Goal: Transaction & Acquisition: Purchase product/service

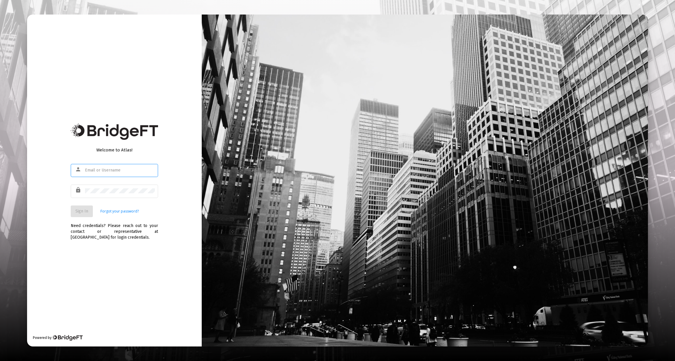
type input "[PERSON_NAME][EMAIL_ADDRESS][DOMAIN_NAME]"
click at [83, 214] on button "Sign In" at bounding box center [82, 212] width 22 height 12
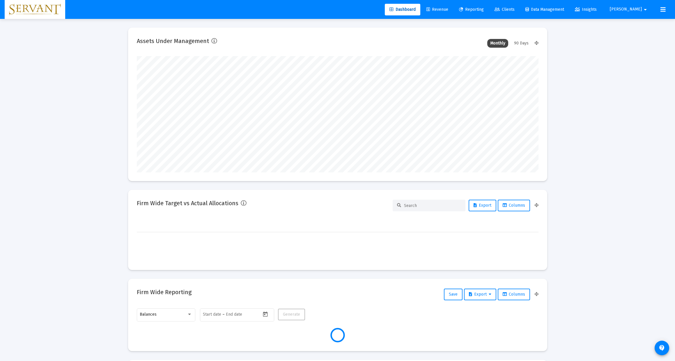
type input "[DATE]"
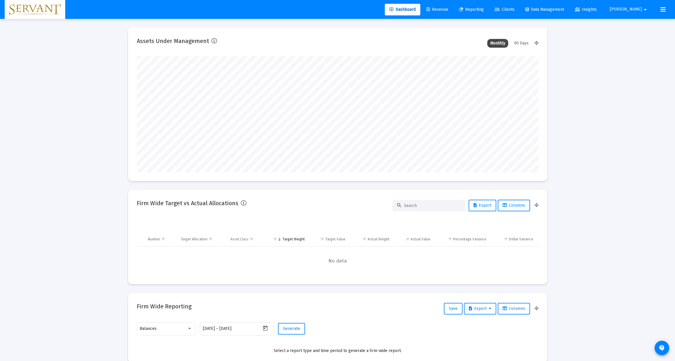
scroll to position [116, 188]
click at [448, 10] on span "Revenue" at bounding box center [437, 9] width 22 height 5
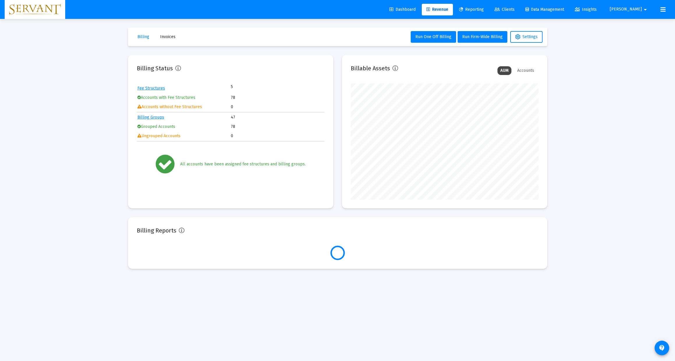
scroll to position [116, 188]
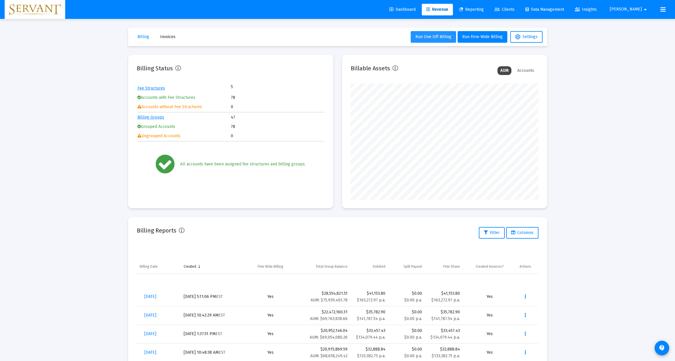
click at [436, 38] on span "Run One Off Billing" at bounding box center [433, 36] width 36 height 5
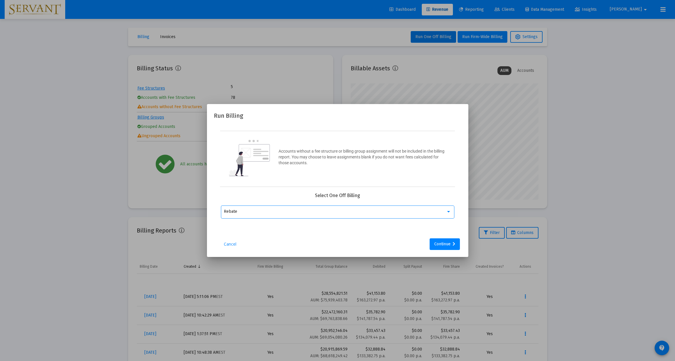
click at [450, 213] on div at bounding box center [448, 211] width 3 height 1
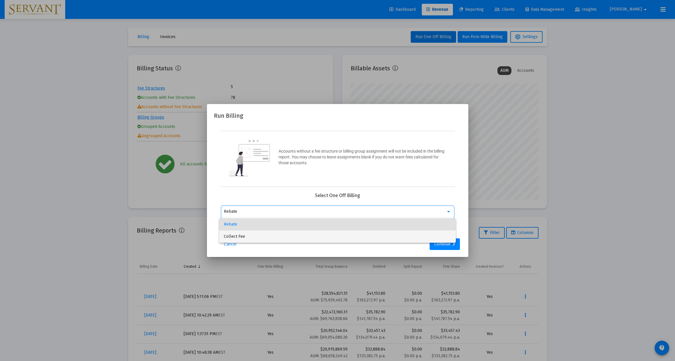
click at [232, 236] on span "Collect Fee" at bounding box center [337, 237] width 227 height 12
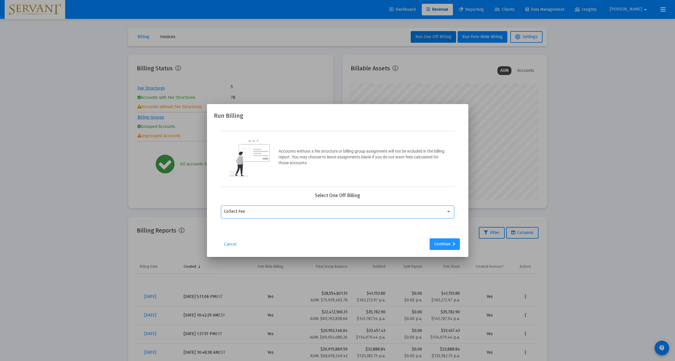
click at [446, 250] on div "Continue" at bounding box center [444, 245] width 21 height 12
click at [447, 215] on mat-icon "arrow_drop_down" at bounding box center [447, 211] width 7 height 7
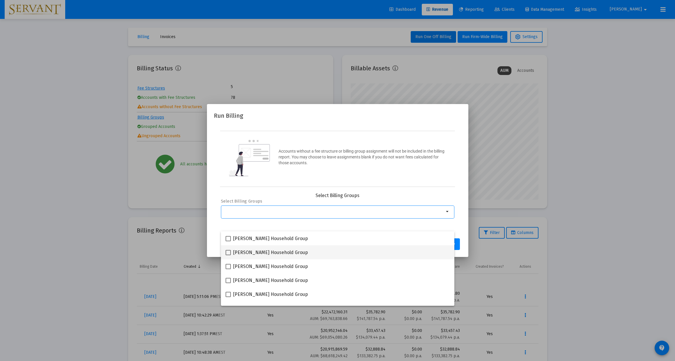
scroll to position [0, 0]
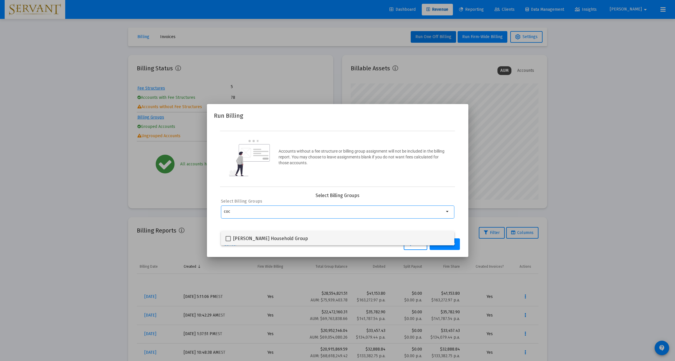
type input "coc"
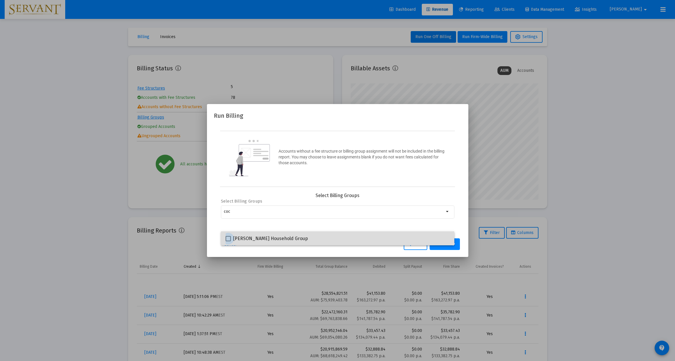
click at [229, 239] on span at bounding box center [228, 238] width 5 height 5
click at [228, 242] on input "[PERSON_NAME] Household Group" at bounding box center [228, 242] width 0 height 0
checkbox input "true"
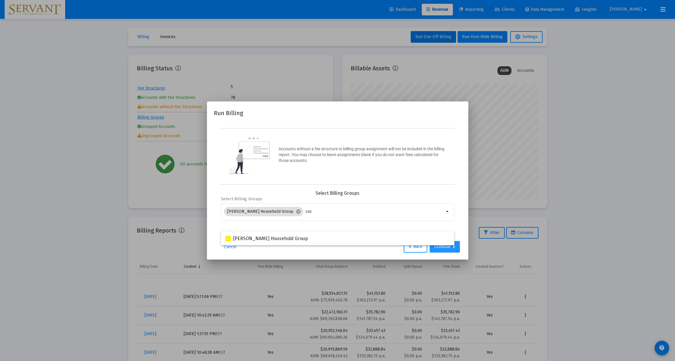
click at [442, 253] on div "Continue" at bounding box center [444, 247] width 21 height 12
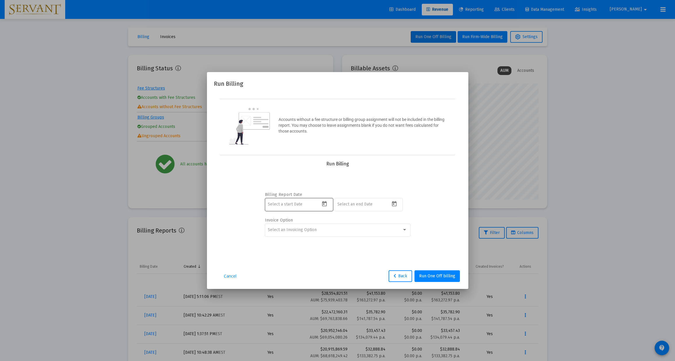
scroll to position [0, 0]
click at [325, 207] on icon "Open calendar" at bounding box center [324, 204] width 6 height 6
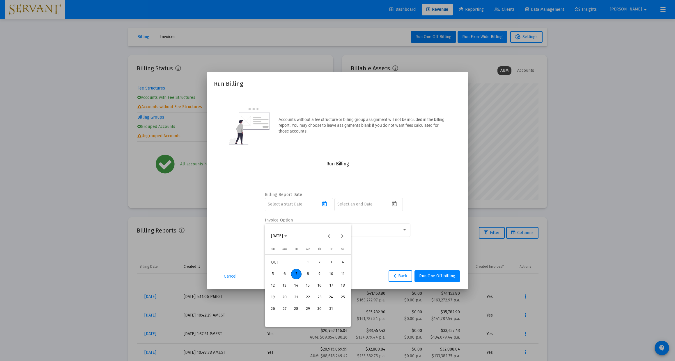
scroll to position [0, 0]
click at [329, 238] on button "Previous month" at bounding box center [329, 236] width 12 height 12
click at [295, 321] on div "30" at bounding box center [296, 321] width 10 height 10
type input "[DATE]"
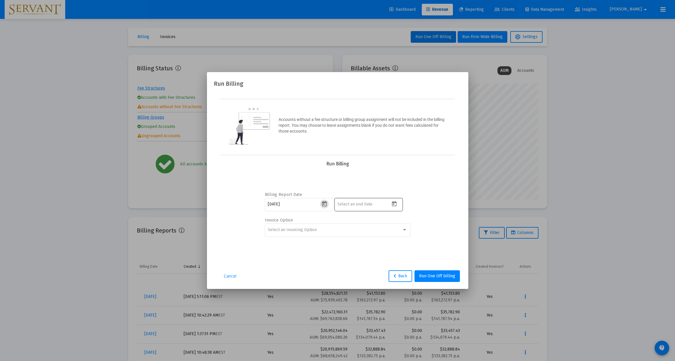
click at [394, 207] on icon "Open calendar" at bounding box center [394, 203] width 5 height 5
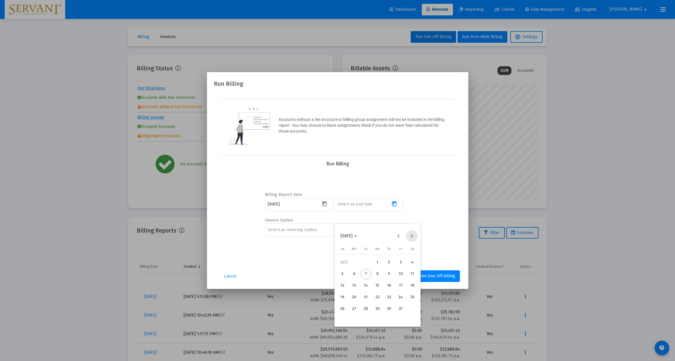
click at [411, 236] on button "Next month" at bounding box center [412, 236] width 12 height 12
click at [411, 237] on button "Next month" at bounding box center [412, 236] width 12 height 12
click at [377, 320] on div "31" at bounding box center [377, 321] width 10 height 10
type input "[DATE]"
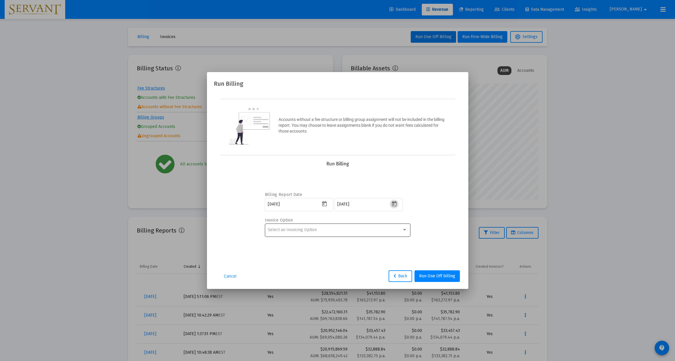
click at [405, 233] on div at bounding box center [404, 230] width 5 height 5
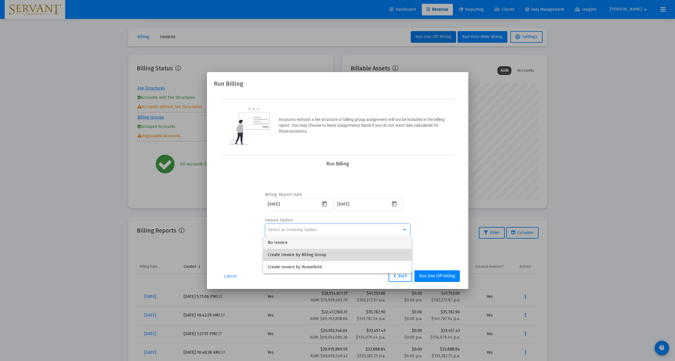
click at [318, 253] on span "Create Invoice by Billing Group" at bounding box center [337, 255] width 139 height 12
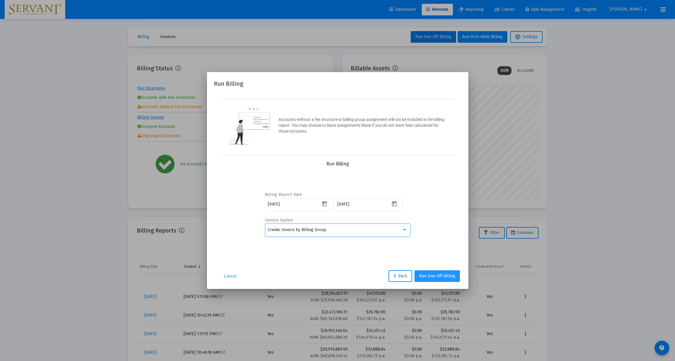
click at [440, 279] on span "Run One Off billing" at bounding box center [437, 276] width 36 height 5
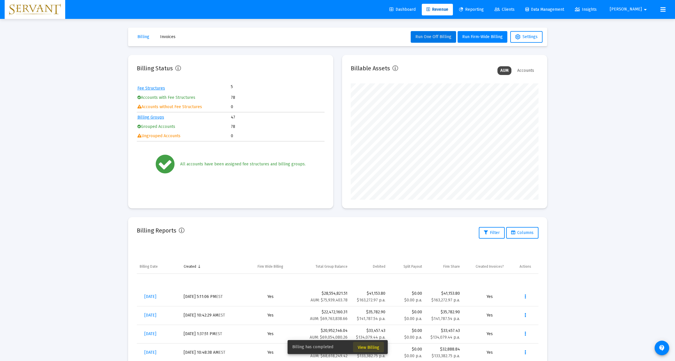
click at [371, 346] on span "View Billing" at bounding box center [369, 347] width 22 height 5
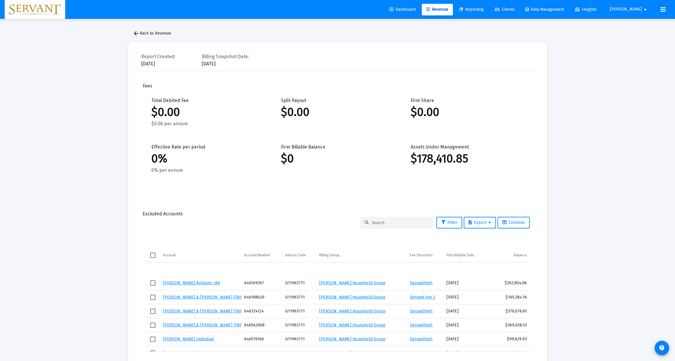
click at [514, 9] on span "Clients" at bounding box center [504, 9] width 20 height 5
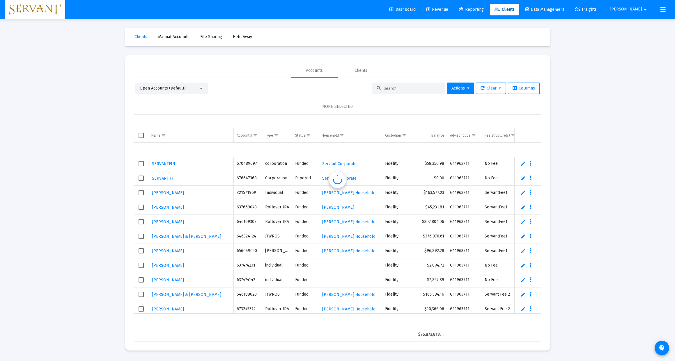
scroll to position [14, 0]
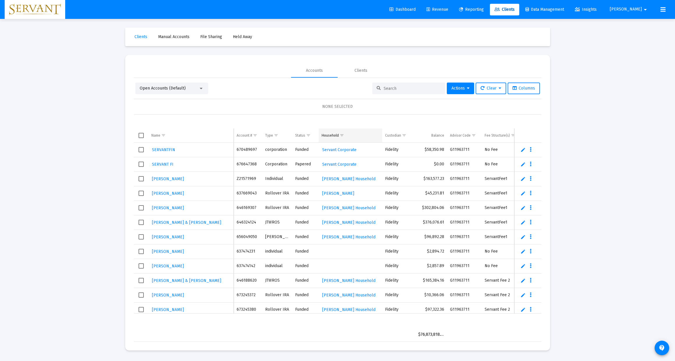
click at [334, 135] on div "Household" at bounding box center [330, 135] width 17 height 5
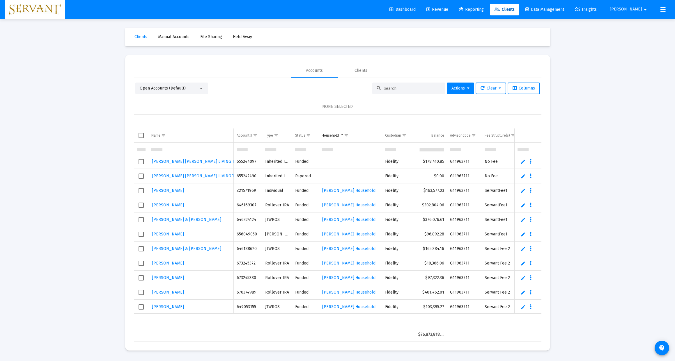
scroll to position [35, 0]
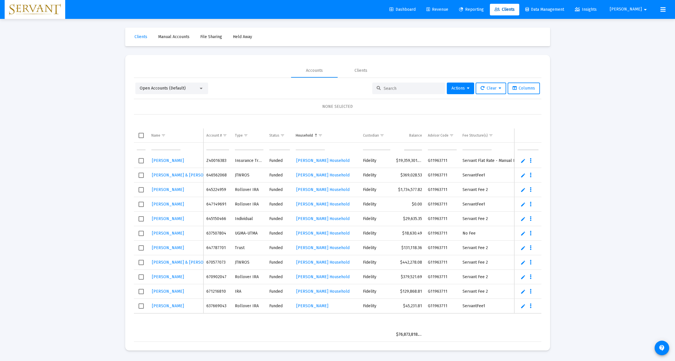
click at [397, 88] on input at bounding box center [412, 88] width 57 height 5
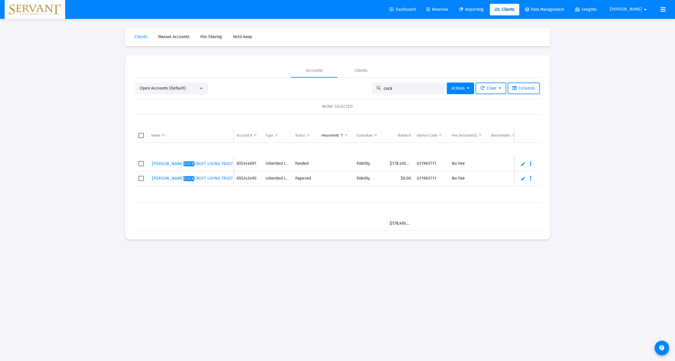
type input "cock"
click at [523, 164] on link "Edit" at bounding box center [522, 164] width 5 height 5
click at [451, 166] on td "No Fee" at bounding box center [469, 167] width 40 height 20
click at [536, 167] on icon "Data grid" at bounding box center [536, 166] width 2 height 7
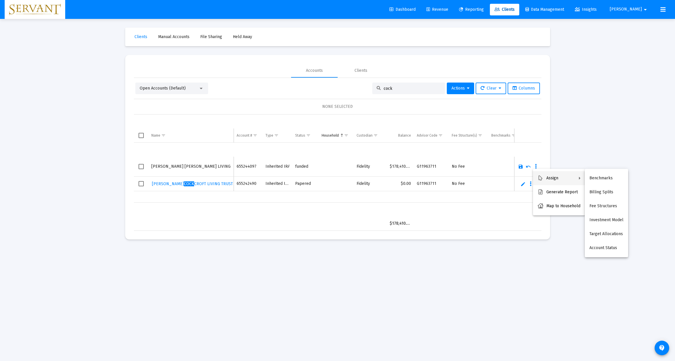
click at [140, 167] on div at bounding box center [337, 180] width 675 height 361
click at [141, 167] on span "Select row" at bounding box center [141, 166] width 5 height 5
click at [535, 167] on icon "Data grid" at bounding box center [536, 166] width 2 height 7
click at [600, 206] on button "Fee Structures" at bounding box center [605, 206] width 43 height 14
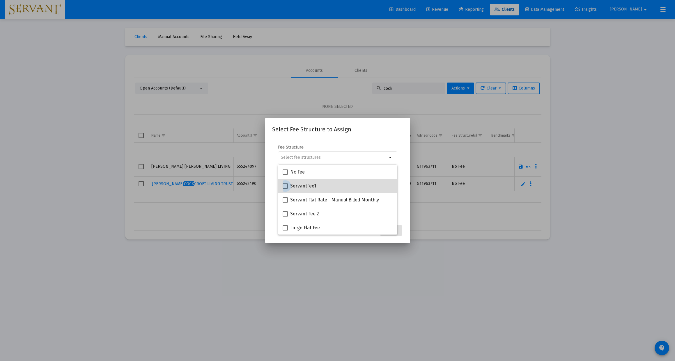
click at [285, 187] on span at bounding box center [285, 186] width 5 height 5
click at [285, 189] on input "ServantFee1" at bounding box center [285, 189] width 0 height 0
checkbox input "true"
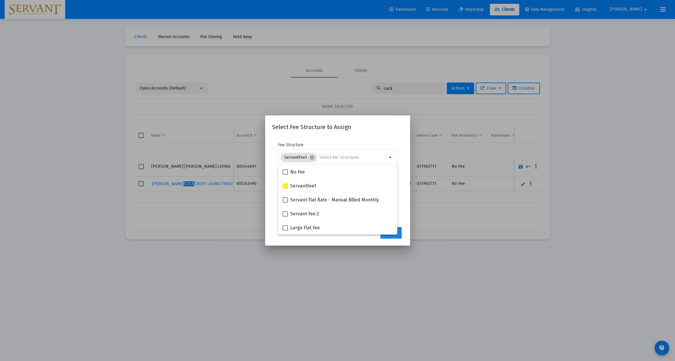
click at [394, 237] on button "Assign" at bounding box center [390, 233] width 21 height 12
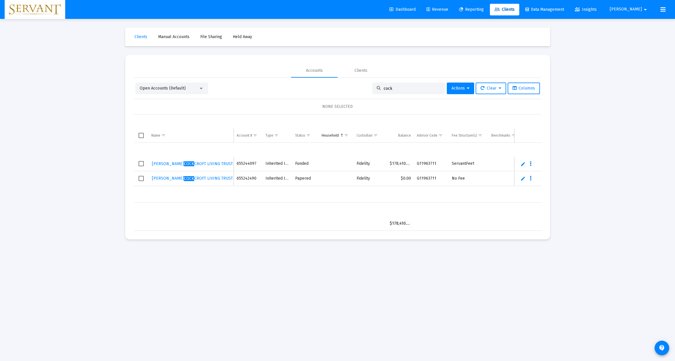
scroll to position [0, 0]
click at [448, 8] on span "Revenue" at bounding box center [437, 9] width 22 height 5
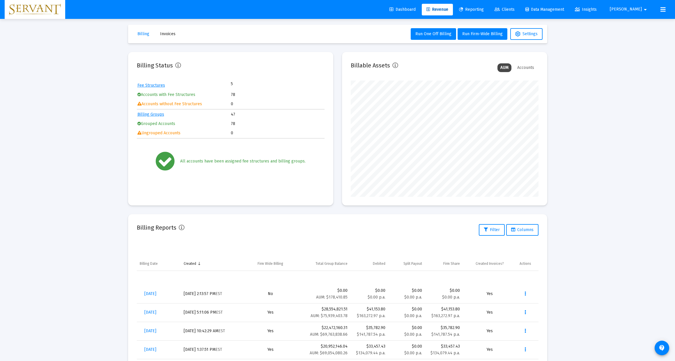
scroll to position [3, 0]
click at [526, 294] on icon "Data grid" at bounding box center [524, 294] width 1 height 7
click at [531, 351] on button "Remove" at bounding box center [544, 351] width 50 height 14
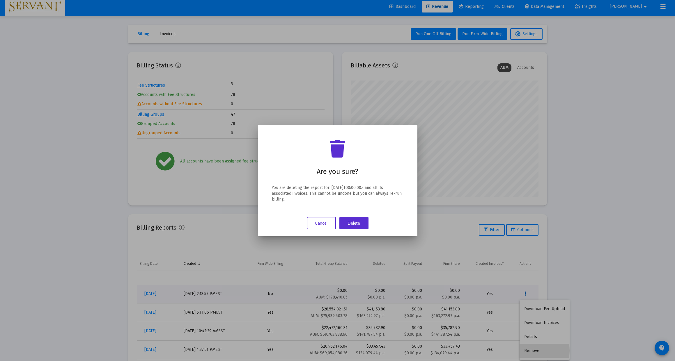
scroll to position [0, 0]
click at [358, 224] on button "Delete" at bounding box center [353, 223] width 29 height 13
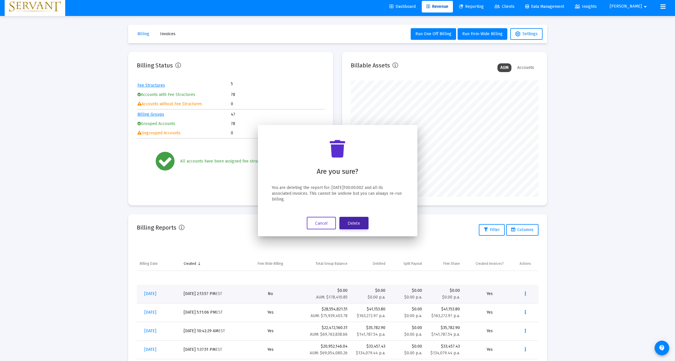
scroll to position [3, 0]
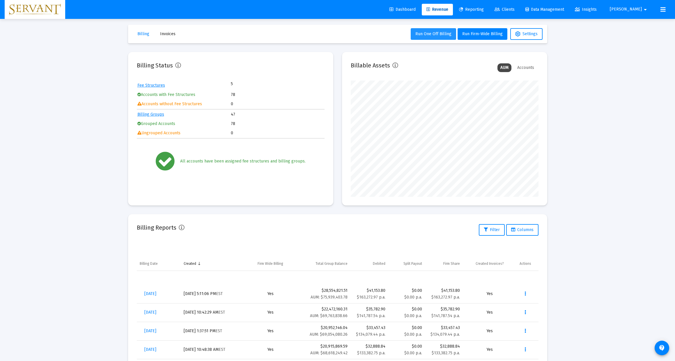
click at [428, 34] on span "Run One Off Billing" at bounding box center [433, 33] width 36 height 5
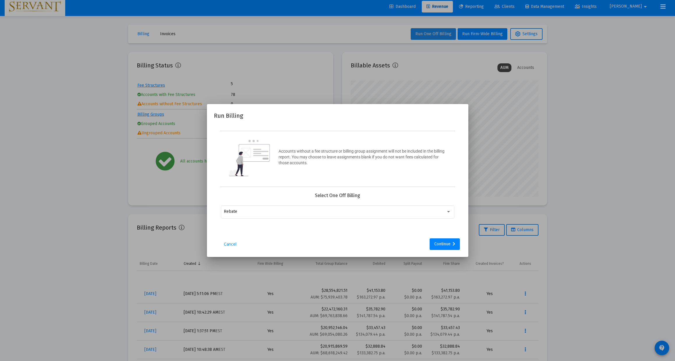
scroll to position [0, 0]
click at [449, 213] on div at bounding box center [448, 211] width 3 height 1
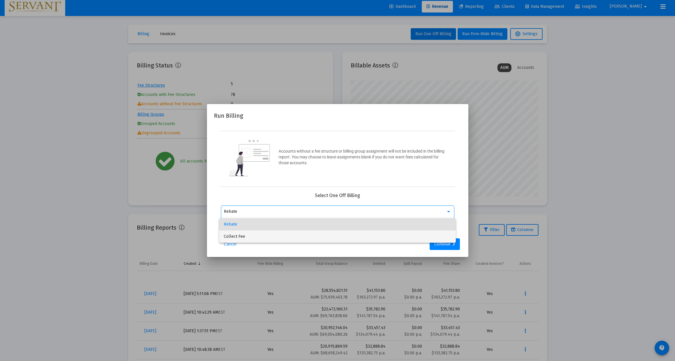
click at [232, 237] on span "Collect Fee" at bounding box center [337, 237] width 227 height 12
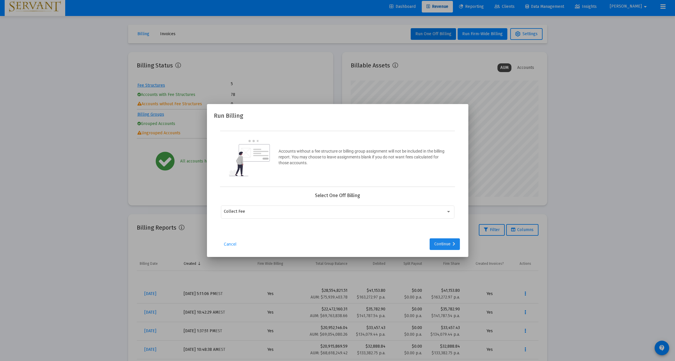
click at [444, 250] on div "Continue" at bounding box center [444, 245] width 21 height 12
click at [447, 215] on mat-icon "arrow_drop_down" at bounding box center [447, 211] width 7 height 7
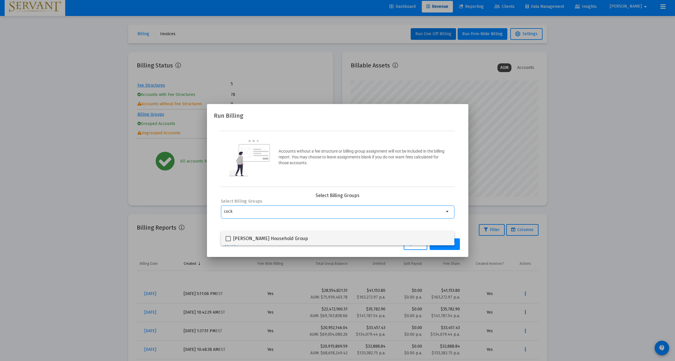
type input "cock"
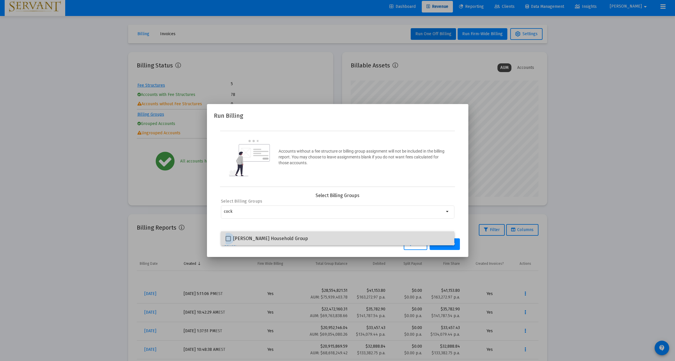
click at [227, 240] on span at bounding box center [228, 238] width 5 height 5
click at [228, 242] on input "[PERSON_NAME] Household Group" at bounding box center [228, 242] width 0 height 0
checkbox input "true"
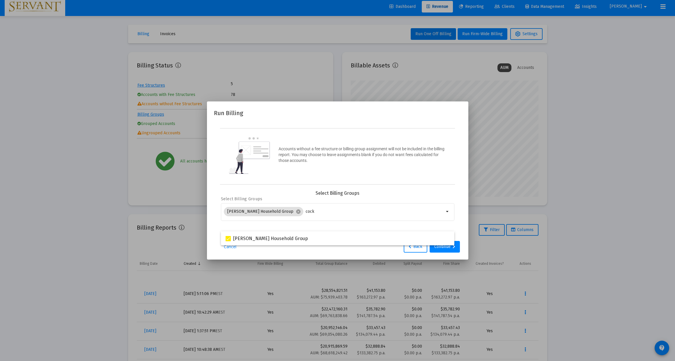
click at [347, 253] on div "Cancel Back Continue" at bounding box center [337, 247] width 247 height 12
click at [323, 214] on input "cock" at bounding box center [375, 212] width 139 height 5
type input "c"
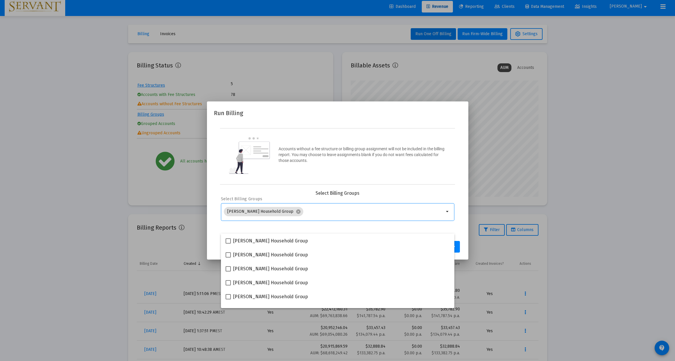
click at [409, 185] on div "Accounts without a fee structure or billing group assignment will not be includ…" at bounding box center [337, 156] width 235 height 56
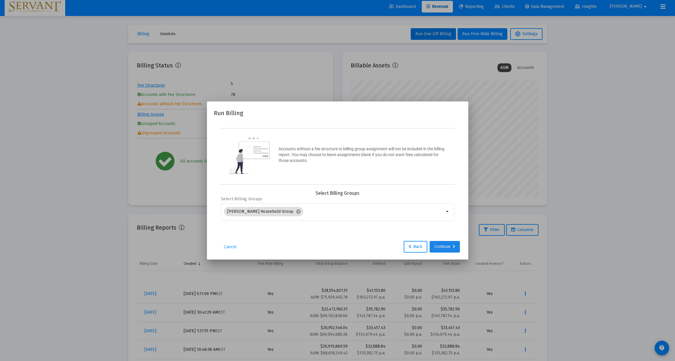
click at [448, 253] on div "Continue" at bounding box center [444, 247] width 21 height 12
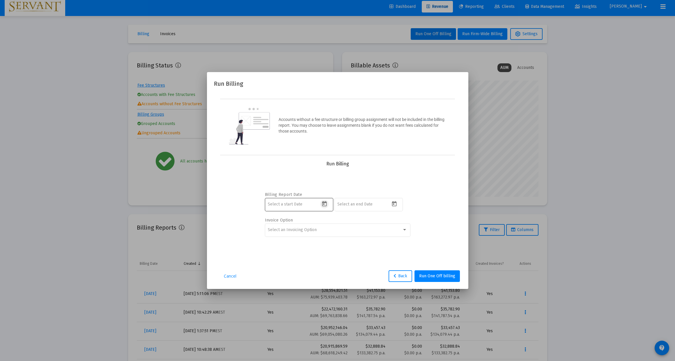
click at [326, 207] on icon "Open calendar" at bounding box center [324, 203] width 5 height 5
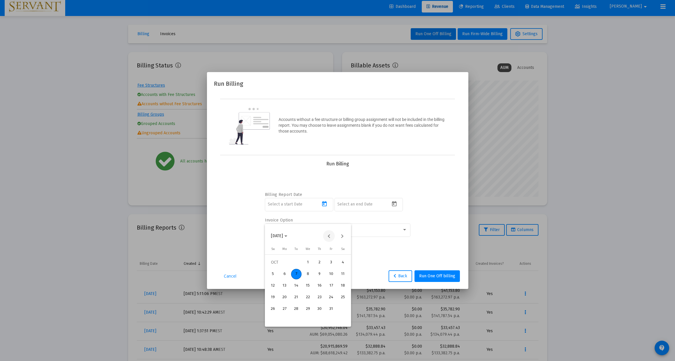
click at [329, 236] on button "Previous month" at bounding box center [329, 236] width 12 height 12
click at [294, 319] on div "30" at bounding box center [296, 321] width 10 height 10
type input "[DATE]"
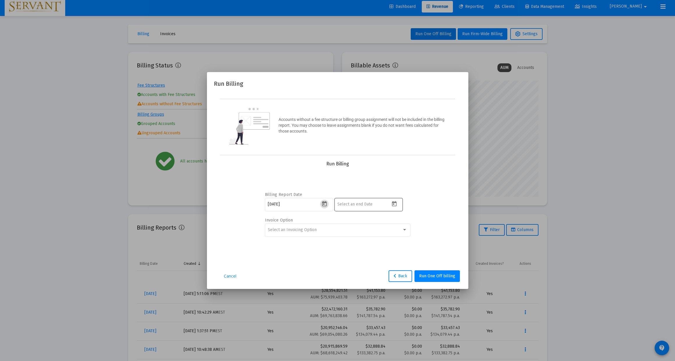
click at [395, 207] on icon "Open calendar" at bounding box center [394, 203] width 5 height 5
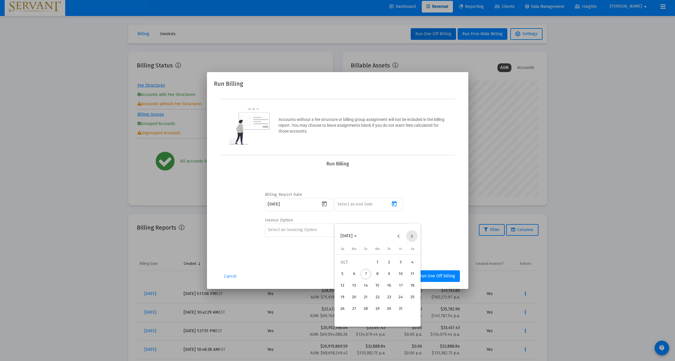
click at [412, 236] on button "Next month" at bounding box center [412, 236] width 12 height 12
click at [400, 238] on button "Previous month" at bounding box center [399, 236] width 12 height 12
click at [377, 320] on div "31" at bounding box center [377, 321] width 10 height 10
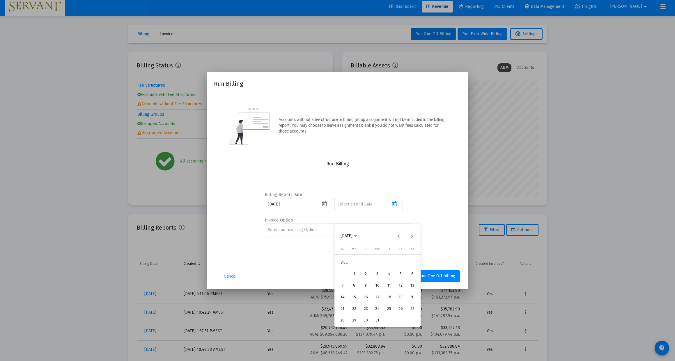
type input "[DATE]"
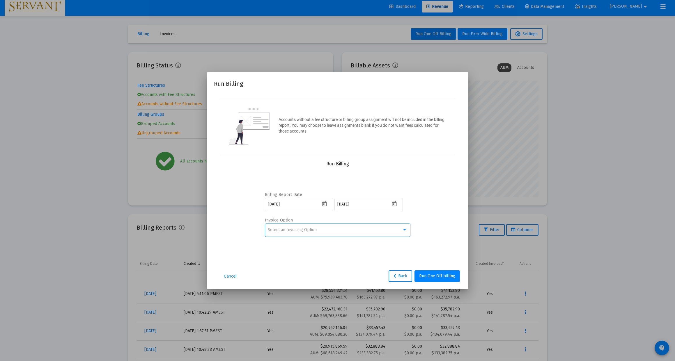
click at [404, 231] on div at bounding box center [404, 229] width 3 height 1
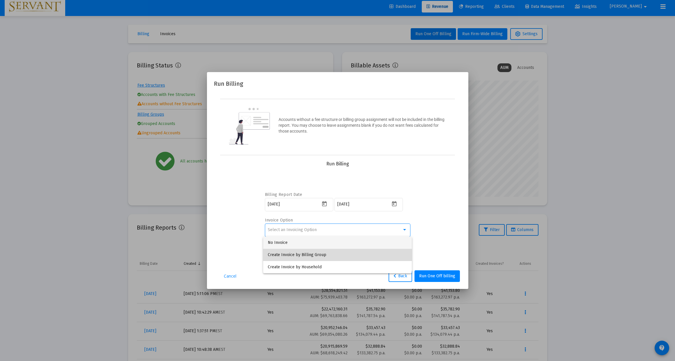
click at [314, 256] on span "Create Invoice by Billing Group" at bounding box center [337, 255] width 139 height 12
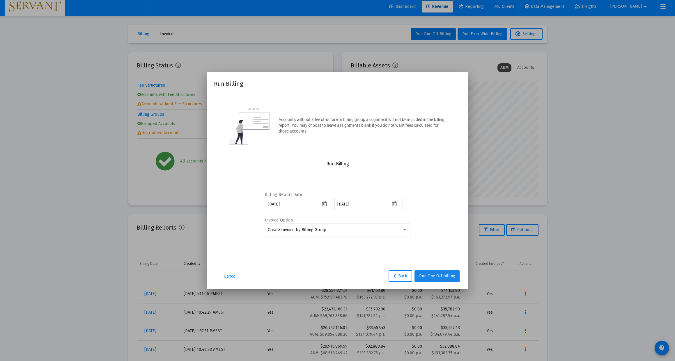
click at [436, 279] on span "Run One Off billing" at bounding box center [437, 276] width 36 height 5
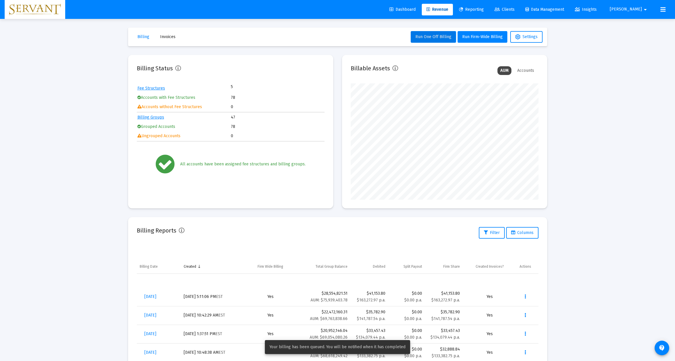
scroll to position [3, 0]
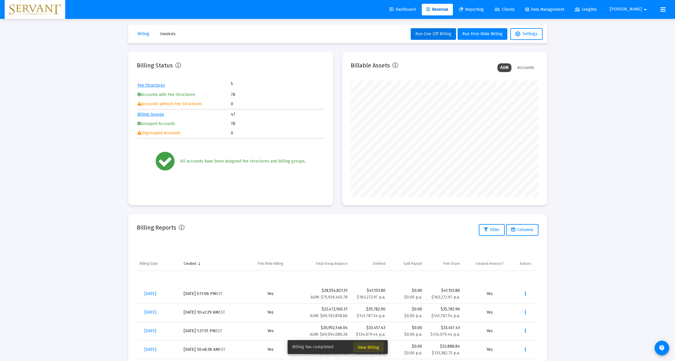
click at [367, 348] on span "View Billing" at bounding box center [369, 347] width 22 height 5
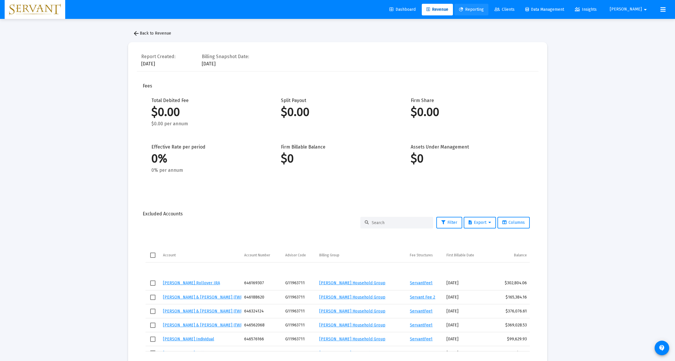
click at [484, 9] on span "Reporting" at bounding box center [471, 9] width 25 height 5
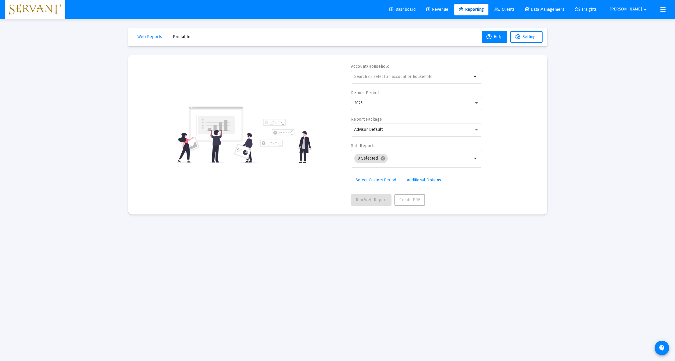
scroll to position [0, 0]
click at [514, 8] on span "Clients" at bounding box center [504, 9] width 20 height 5
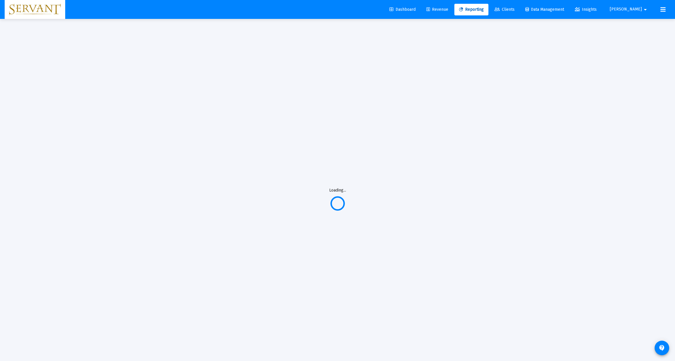
scroll to position [0, 0]
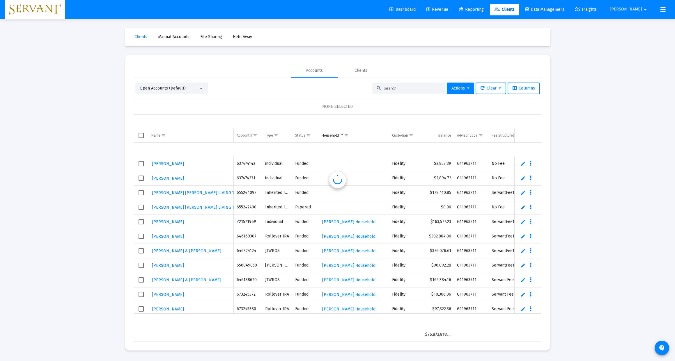
scroll to position [14, 0]
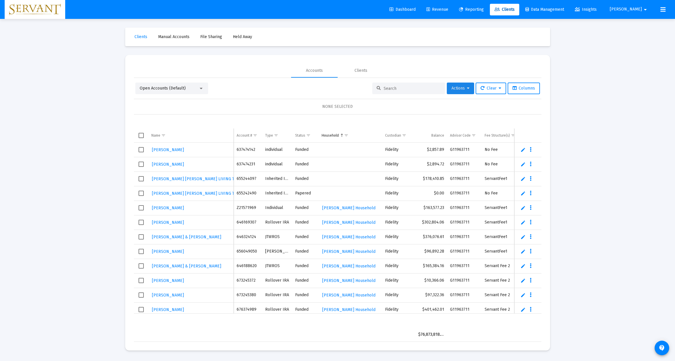
click at [467, 90] on icon at bounding box center [468, 88] width 3 height 4
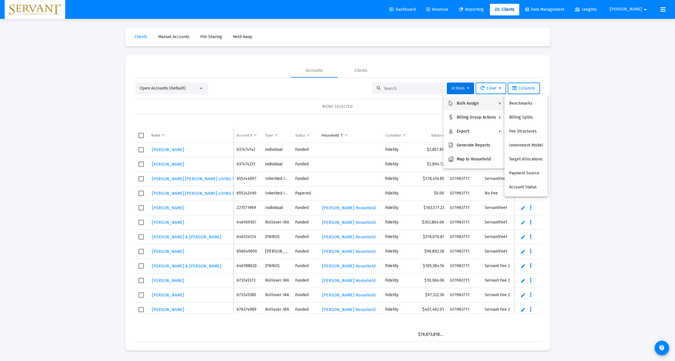
click at [606, 129] on div at bounding box center [337, 180] width 675 height 361
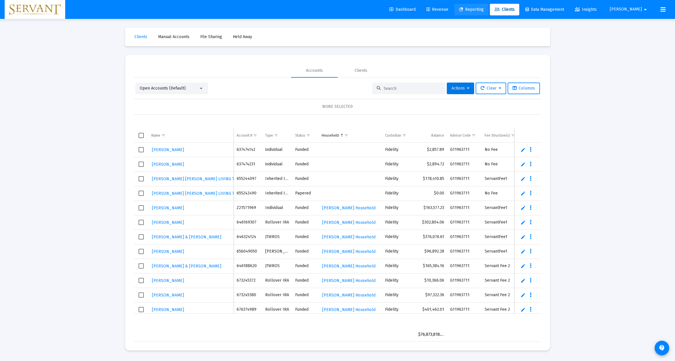
click at [484, 9] on span "Reporting" at bounding box center [471, 9] width 25 height 5
